Goal: Ask a question

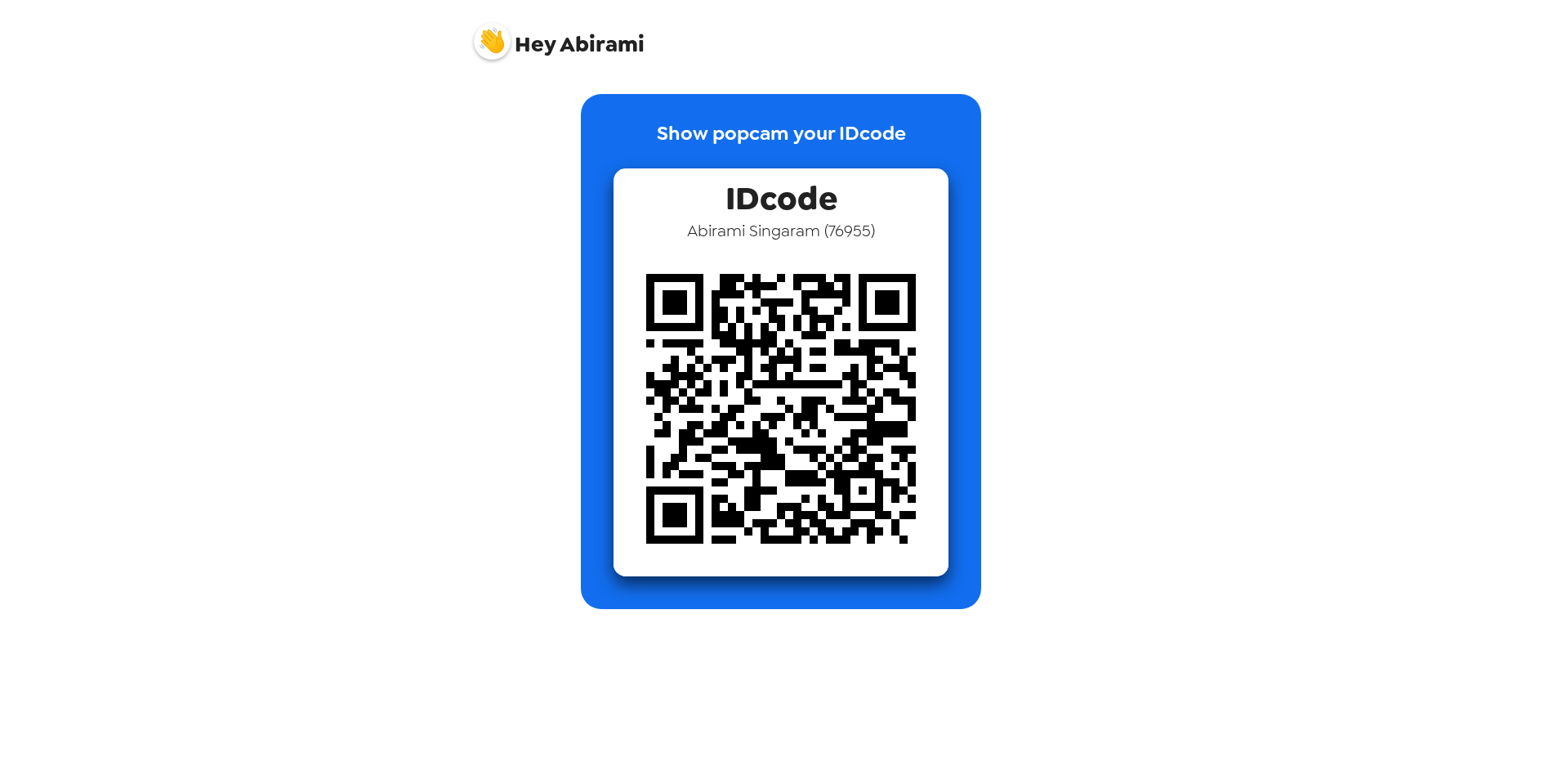
click at [713, 455] on img at bounding box center [781, 408] width 335 height 335
click at [584, 47] on span "Hey Abirami" at bounding box center [559, 35] width 171 height 41
click at [1068, 193] on div "Show popcam your IDcode IDcode [PERSON_NAME] ( 76955 )" at bounding box center [781, 351] width 621 height 515
drag, startPoint x: 882, startPoint y: 234, endPoint x: 683, endPoint y: 224, distance: 198.8
click at [683, 224] on div "IDcode [PERSON_NAME] ( 76955 )" at bounding box center [781, 372] width 335 height 408
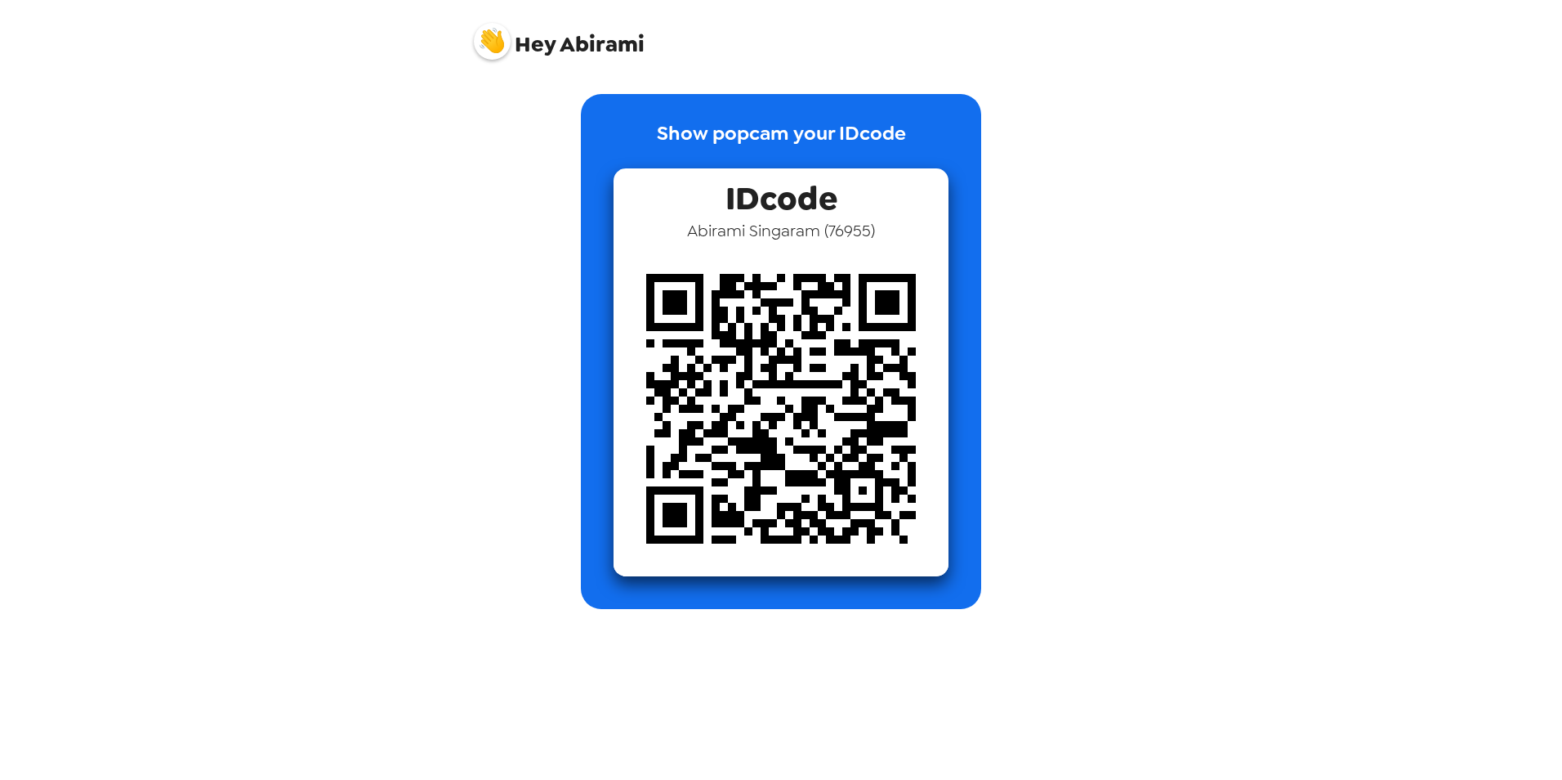
copy span "A"
click at [480, 57] on div "Hey Abirami" at bounding box center [781, 34] width 654 height 69
click at [481, 47] on img at bounding box center [492, 41] width 37 height 37
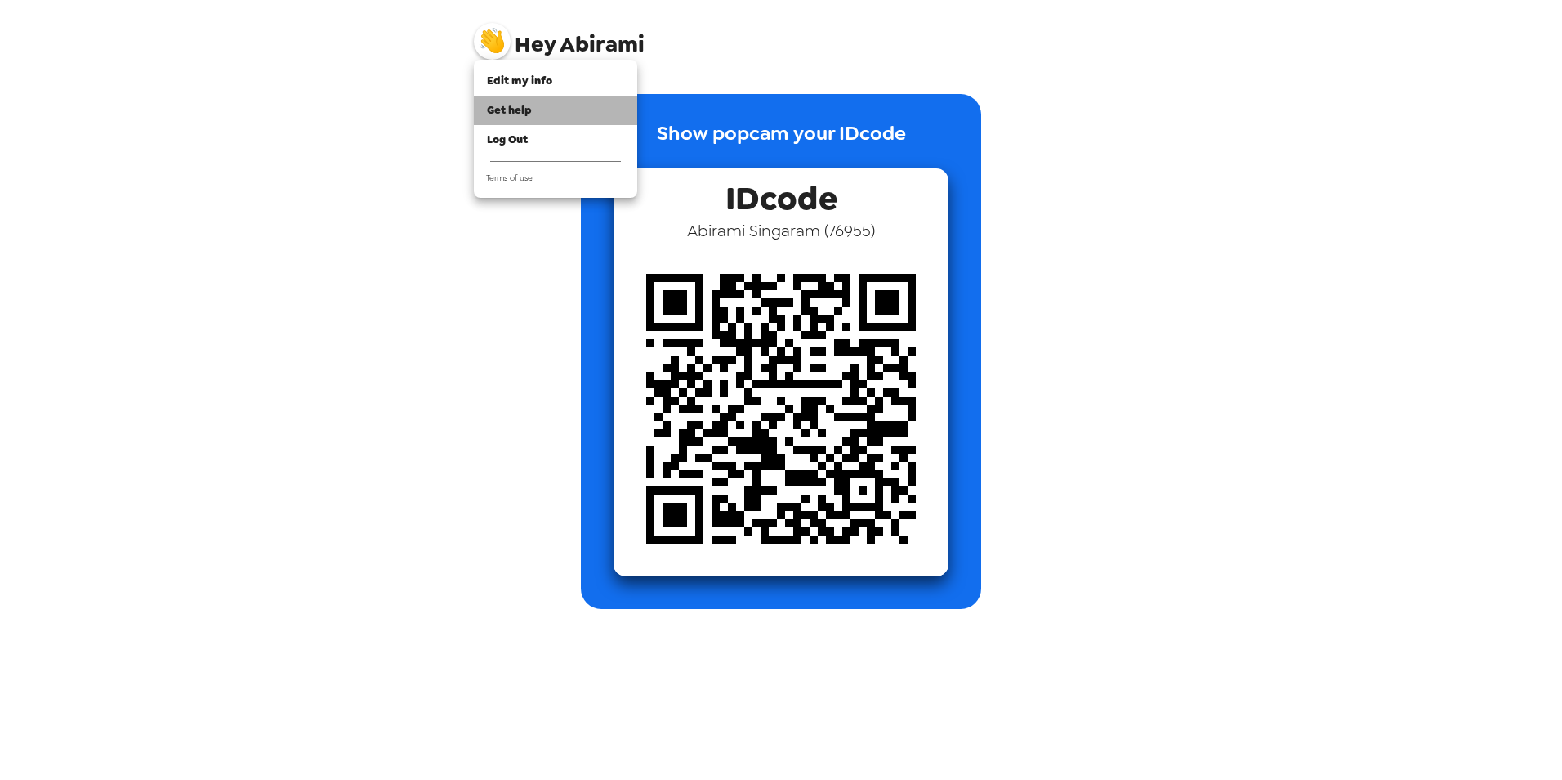
click at [529, 112] on span "Get help" at bounding box center [509, 110] width 45 height 14
